Goal: Information Seeking & Learning: Learn about a topic

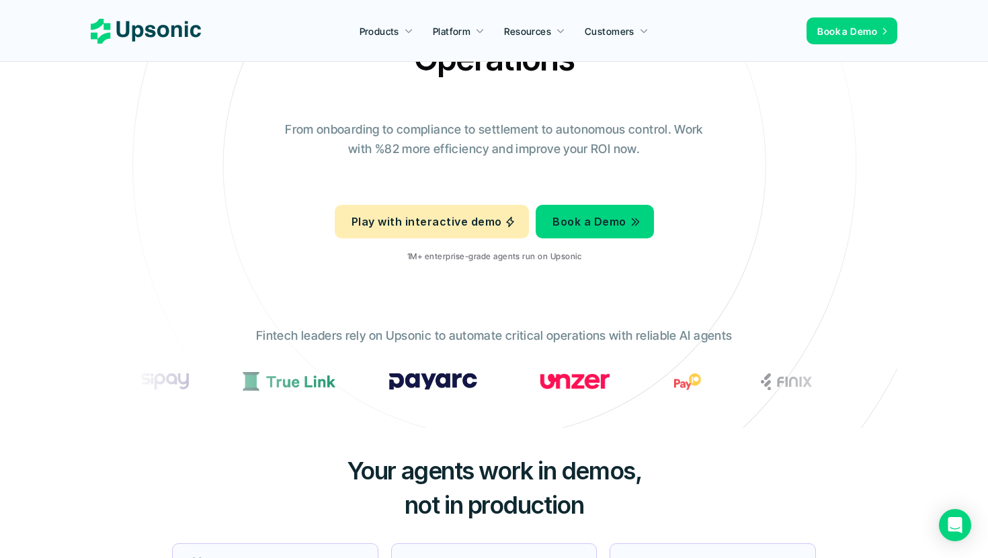
scroll to position [115, 0]
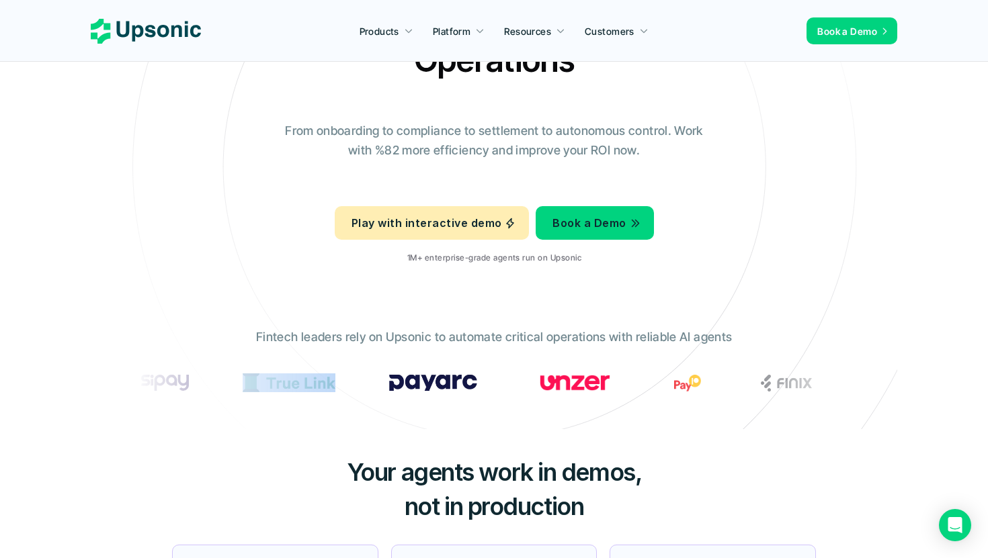
drag, startPoint x: 294, startPoint y: 374, endPoint x: 230, endPoint y: 374, distance: 63.2
click at [230, 374] on section at bounding box center [493, 383] width 719 height 30
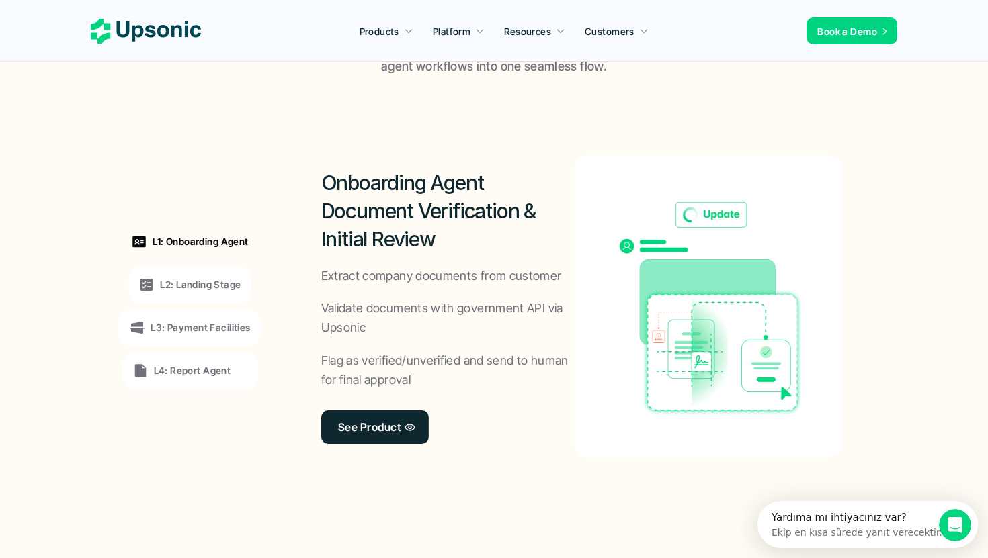
scroll to position [975, 0]
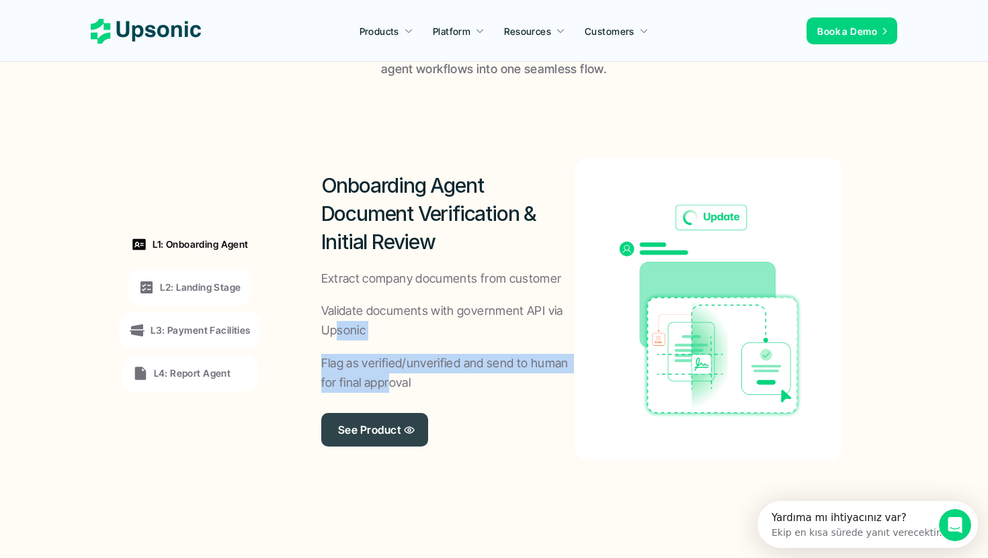
drag, startPoint x: 339, startPoint y: 334, endPoint x: 392, endPoint y: 386, distance: 73.6
click at [392, 383] on div "Onboarding Agent Document Verification & Initial Review Extract company documen…" at bounding box center [448, 309] width 254 height 302
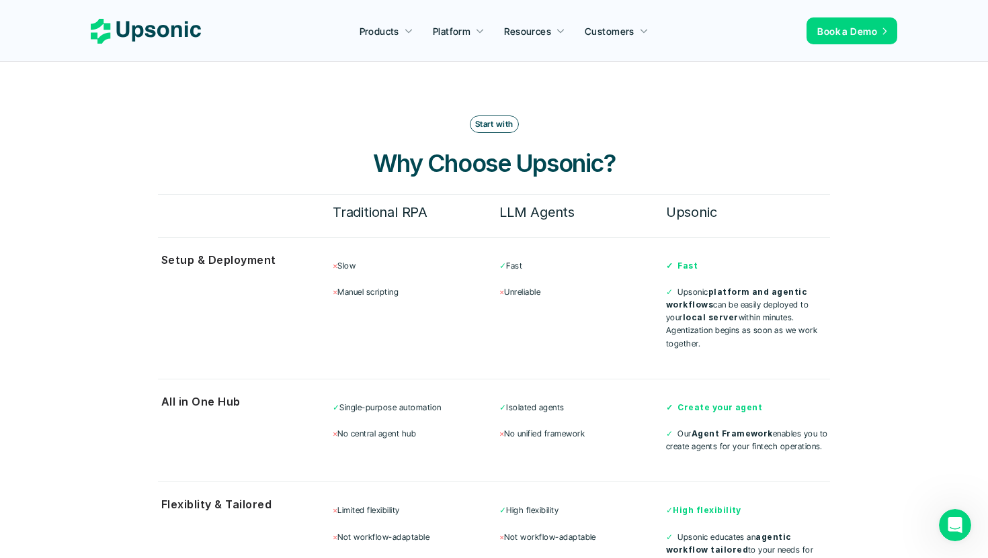
scroll to position [3449, 0]
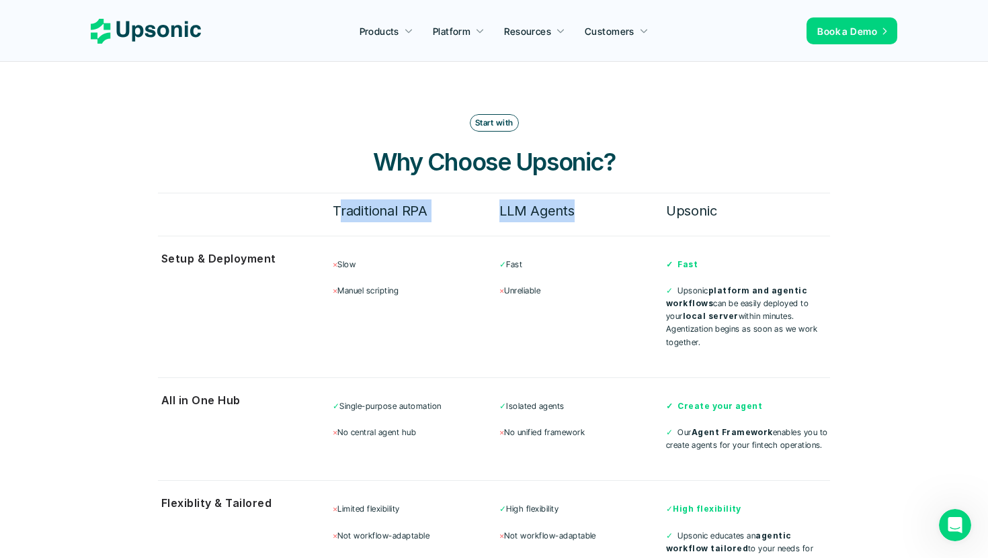
drag, startPoint x: 339, startPoint y: 195, endPoint x: 581, endPoint y: 193, distance: 242.6
click at [583, 200] on div "Traditional RPA LLM Agents Upsonic" at bounding box center [581, 211] width 497 height 23
click at [681, 284] on p "✓ Upsonic platform and agentic workflows can be easily deployed to your local s…" at bounding box center [748, 316] width 164 height 65
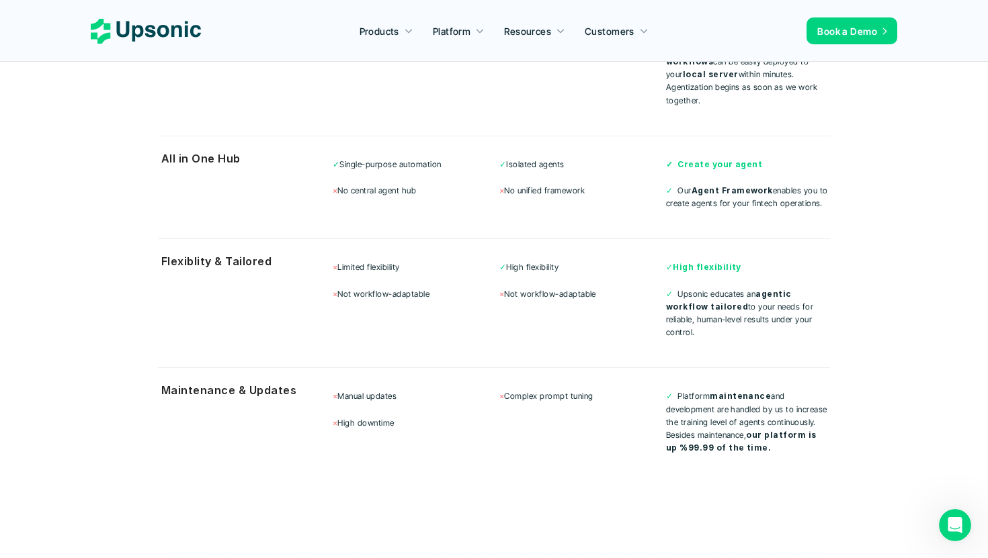
scroll to position [3692, 0]
drag, startPoint x: 671, startPoint y: 255, endPoint x: 712, endPoint y: 298, distance: 59.9
click at [713, 298] on p "✓ Upsonic educates an agentic workflow tailored to your needs for reliable, hum…" at bounding box center [748, 313] width 164 height 52
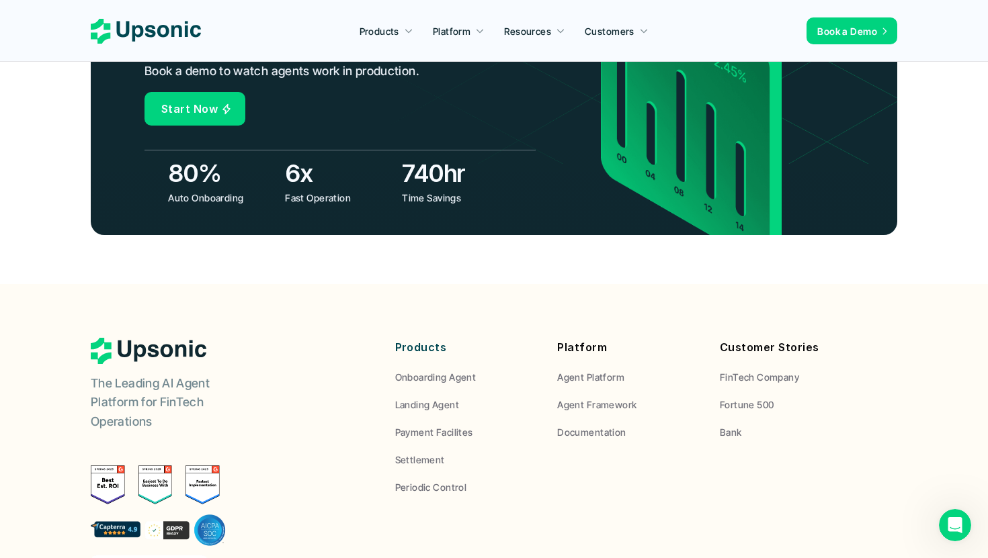
scroll to position [5045, 0]
